Goal: Transaction & Acquisition: Purchase product/service

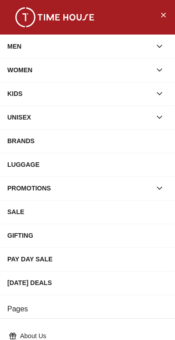
scroll to position [156, 0]
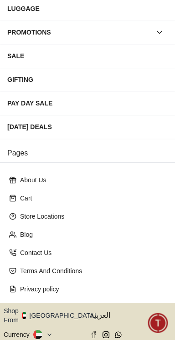
click at [57, 306] on button "Shop From [GEOGRAPHIC_DATA]" at bounding box center [53, 315] width 99 height 18
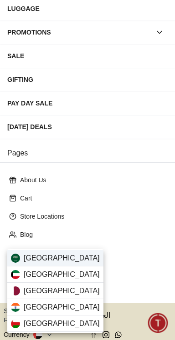
click at [71, 256] on div "[GEOGRAPHIC_DATA]" at bounding box center [55, 258] width 96 height 16
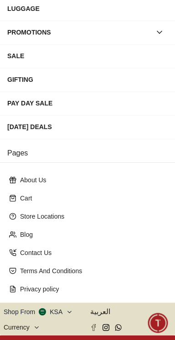
scroll to position [155, 0]
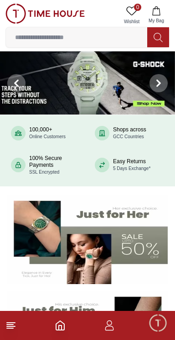
click at [110, 36] on input at bounding box center [76, 37] width 141 height 18
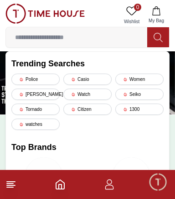
click at [115, 33] on input at bounding box center [76, 37] width 141 height 18
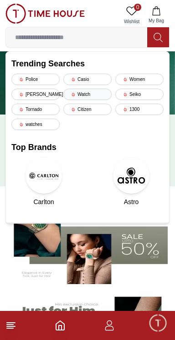
click at [93, 91] on div "Watch" at bounding box center [87, 94] width 48 height 11
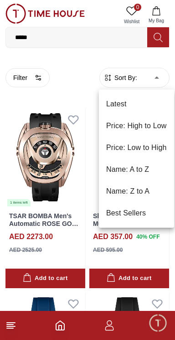
click at [151, 147] on li "Price: Low to High" at bounding box center [136, 148] width 75 height 22
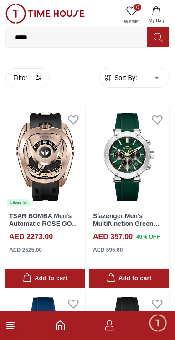
type input "*"
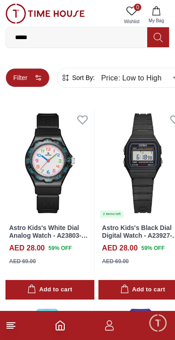
click at [36, 79] on icon "button" at bounding box center [38, 77] width 7 height 7
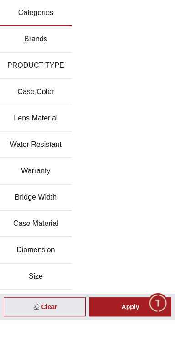
scroll to position [1625, 0]
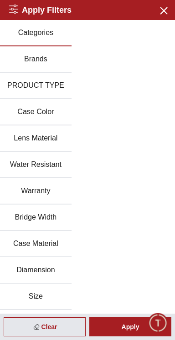
scroll to position [1613, 0]
click at [134, 17] on div "Apply Filters Close menu" at bounding box center [87, 10] width 175 height 20
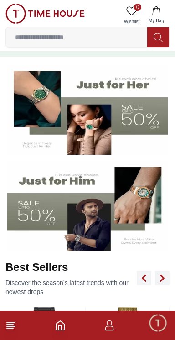
scroll to position [131, 0]
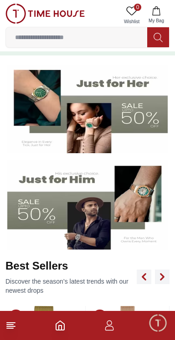
click at [9, 328] on line at bounding box center [10, 328] width 6 height 0
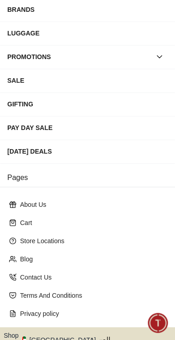
scroll to position [156, 0]
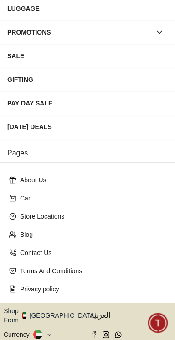
click at [58, 306] on button "Shop From [GEOGRAPHIC_DATA]" at bounding box center [53, 315] width 99 height 18
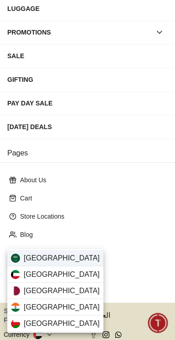
click at [24, 256] on span "Saudi Arabia" at bounding box center [62, 258] width 76 height 11
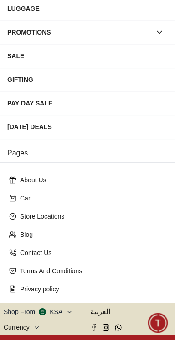
scroll to position [155, 0]
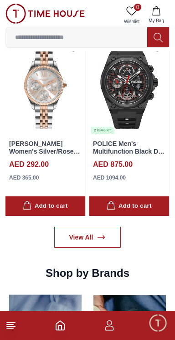
scroll to position [693, 0]
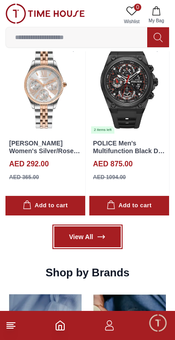
click at [96, 232] on icon at bounding box center [100, 236] width 9 height 9
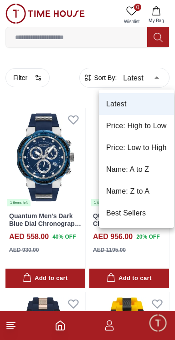
click at [152, 149] on li "Price: Low to High" at bounding box center [136, 148] width 75 height 22
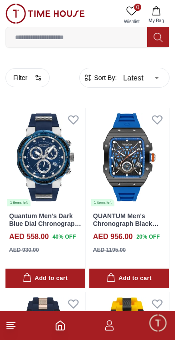
type input "*"
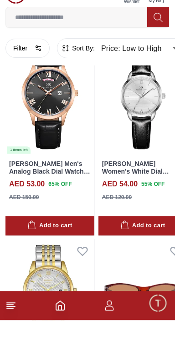
scroll to position [3760, 0]
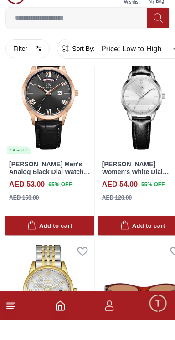
click at [10, 331] on icon at bounding box center [10, 325] width 11 height 11
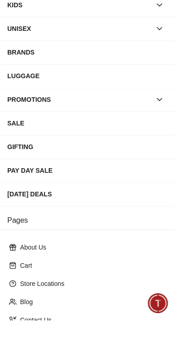
scroll to position [156, 0]
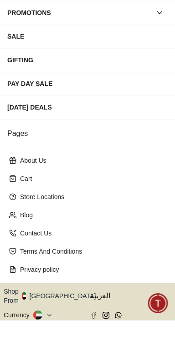
click at [57, 306] on button "Shop From UAE" at bounding box center [53, 315] width 99 height 18
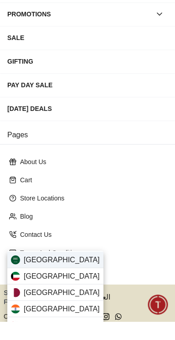
click at [35, 280] on span "[GEOGRAPHIC_DATA]" at bounding box center [62, 278] width 76 height 11
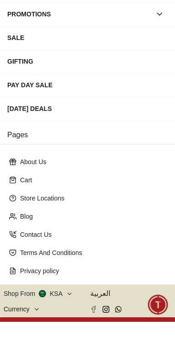
scroll to position [155, 0]
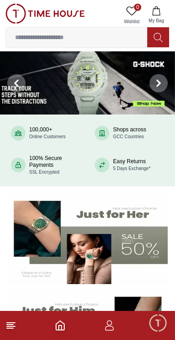
click at [10, 328] on line at bounding box center [10, 328] width 6 height 0
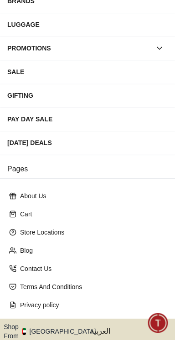
scroll to position [156, 0]
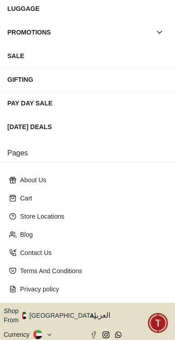
click at [99, 312] on icon "button" at bounding box center [100, 315] width 3 height 7
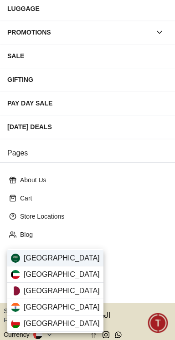
click at [79, 257] on div "Saudi Arabia" at bounding box center [55, 258] width 96 height 16
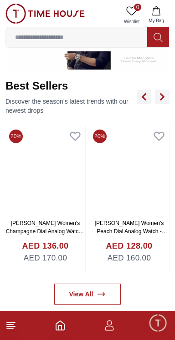
scroll to position [313, 0]
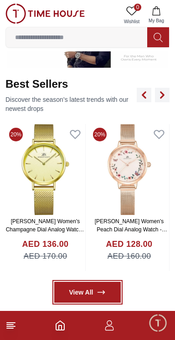
click at [101, 288] on icon at bounding box center [100, 292] width 9 height 9
